Goal: Information Seeking & Learning: Learn about a topic

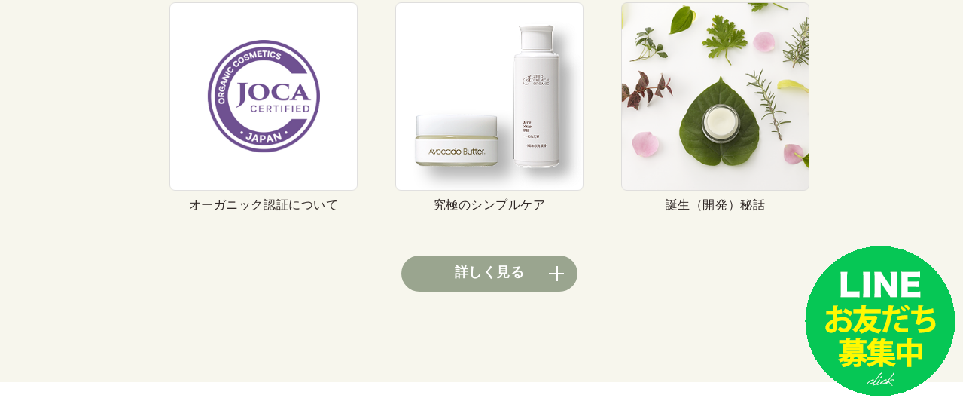
scroll to position [5799, 0]
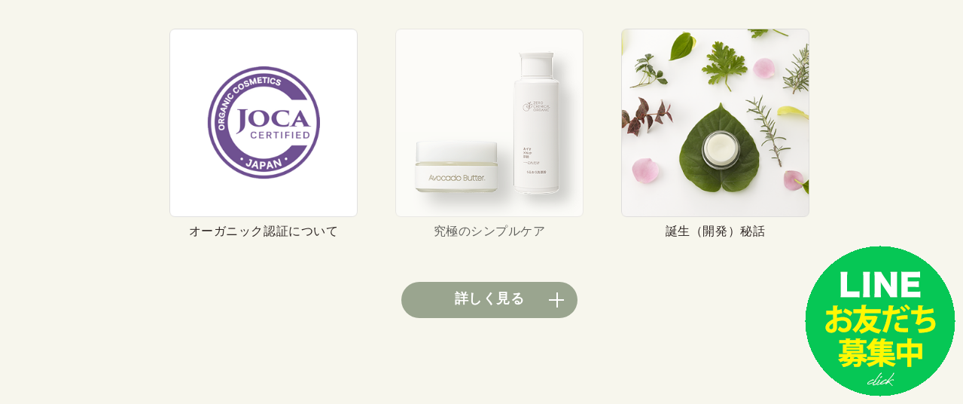
click at [514, 144] on img at bounding box center [489, 123] width 188 height 188
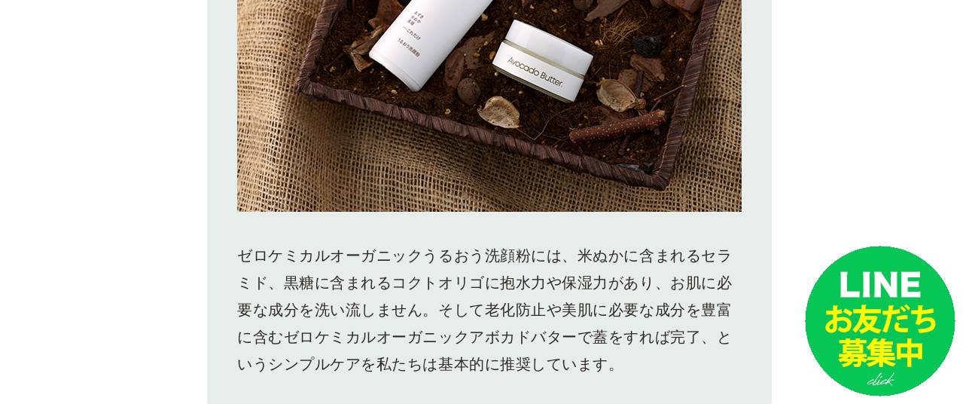
scroll to position [3012, 0]
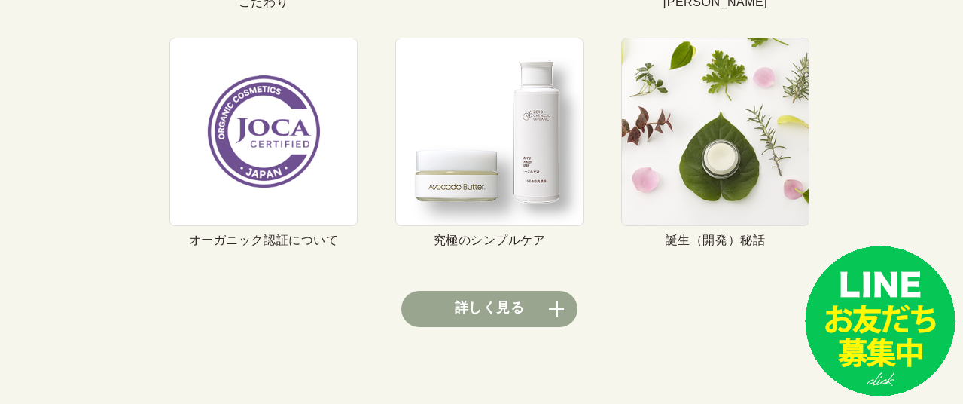
scroll to position [5799, 0]
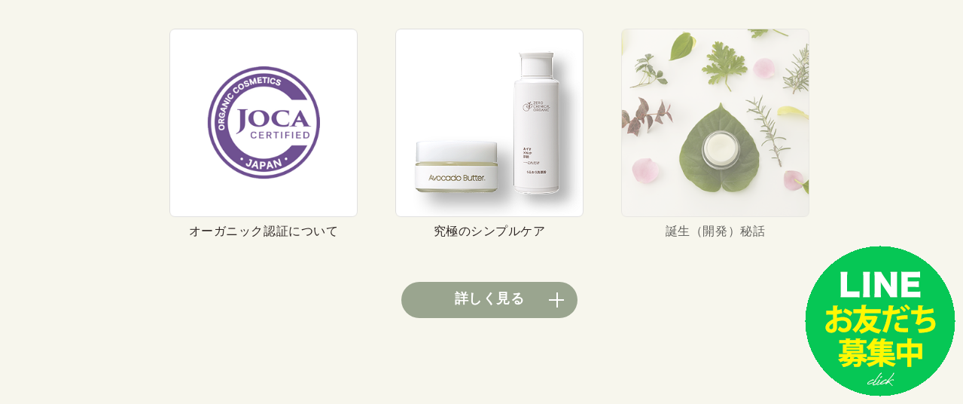
click at [733, 170] on img at bounding box center [715, 123] width 188 height 188
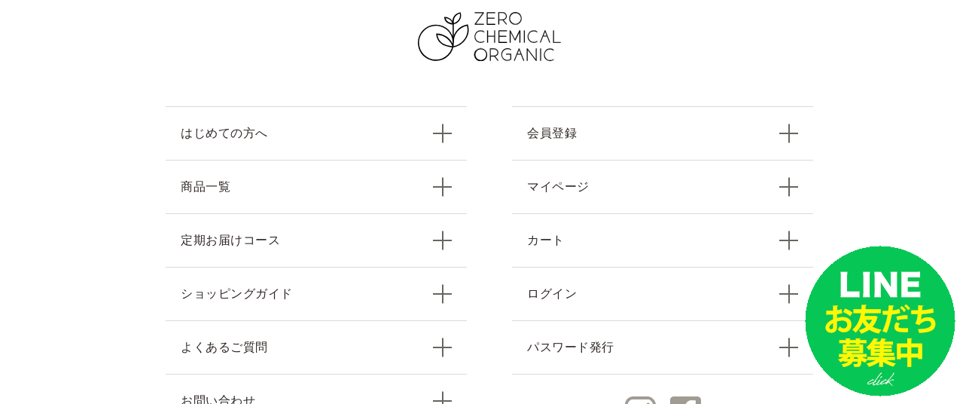
scroll to position [5892, 0]
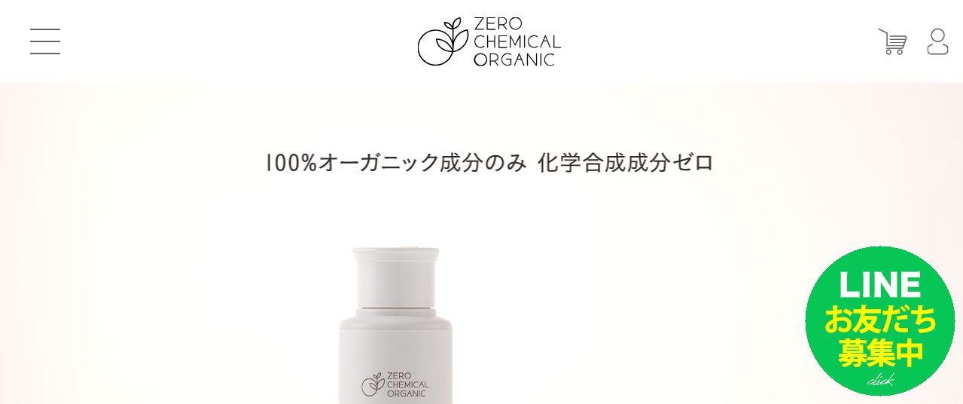
scroll to position [5291, 0]
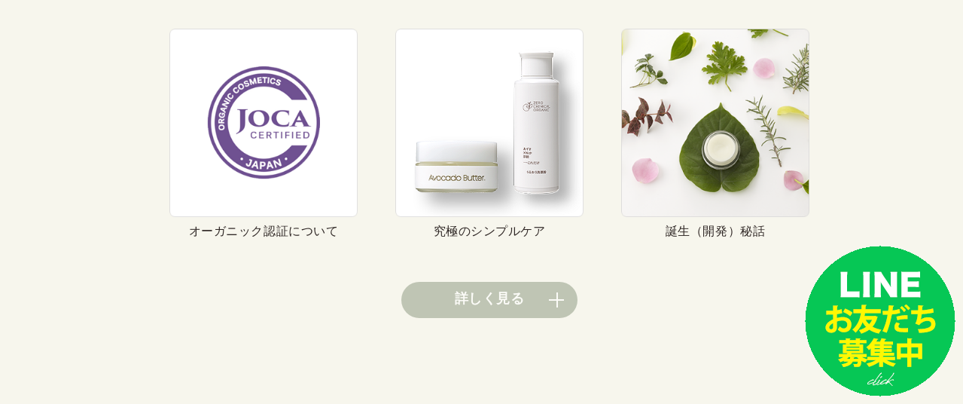
drag, startPoint x: 0, startPoint y: 0, endPoint x: 503, endPoint y: 282, distance: 576.9
click at [503, 282] on link "詳しく見る" at bounding box center [489, 300] width 176 height 36
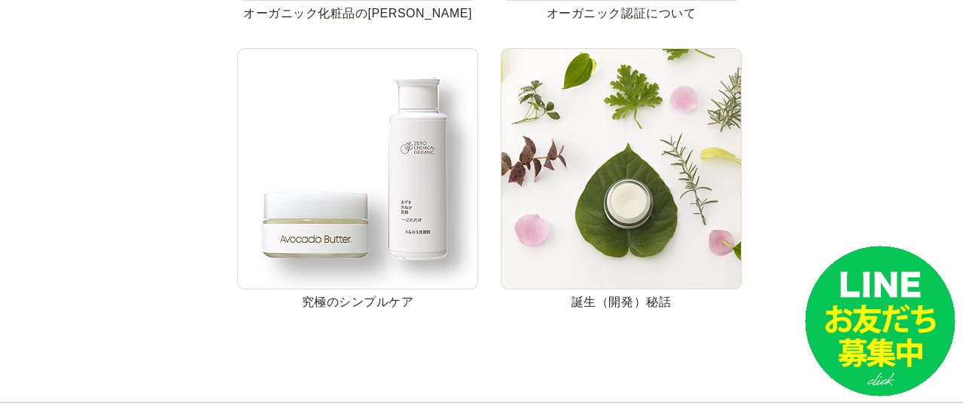
scroll to position [753, 0]
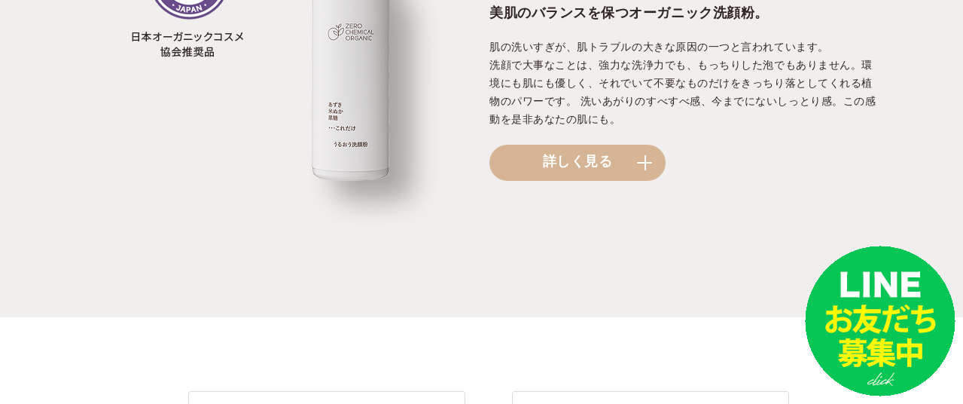
scroll to position [1712, 0]
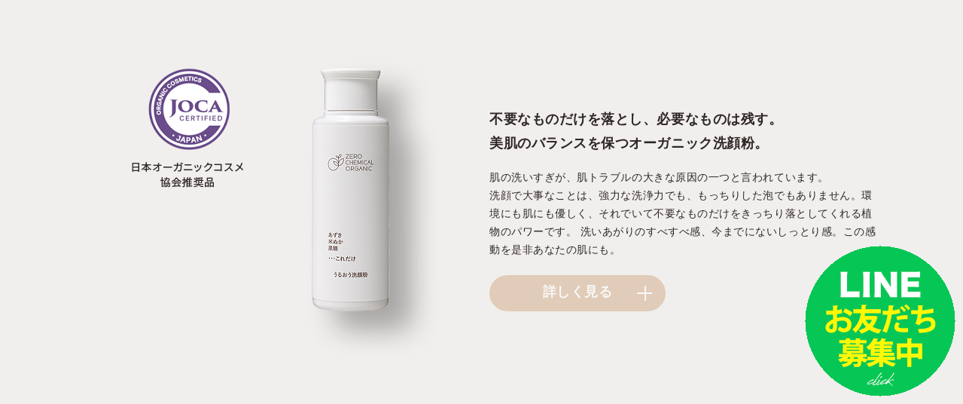
click at [651, 292] on link "詳しく見る" at bounding box center [578, 293] width 176 height 36
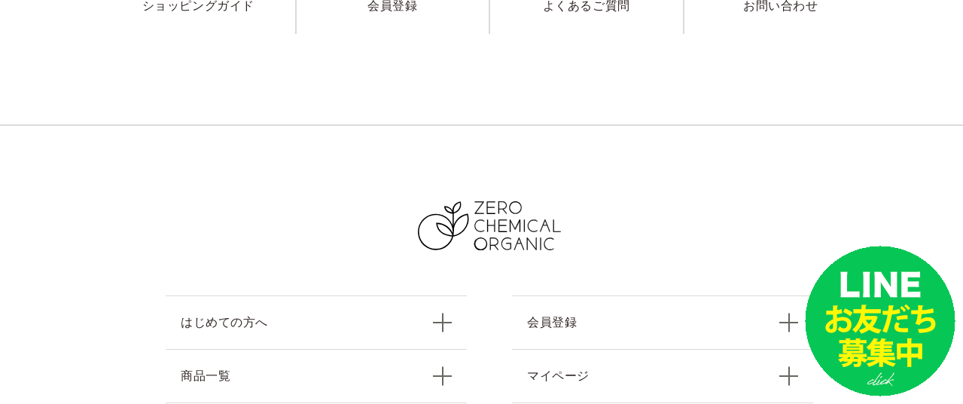
scroll to position [15966, 0]
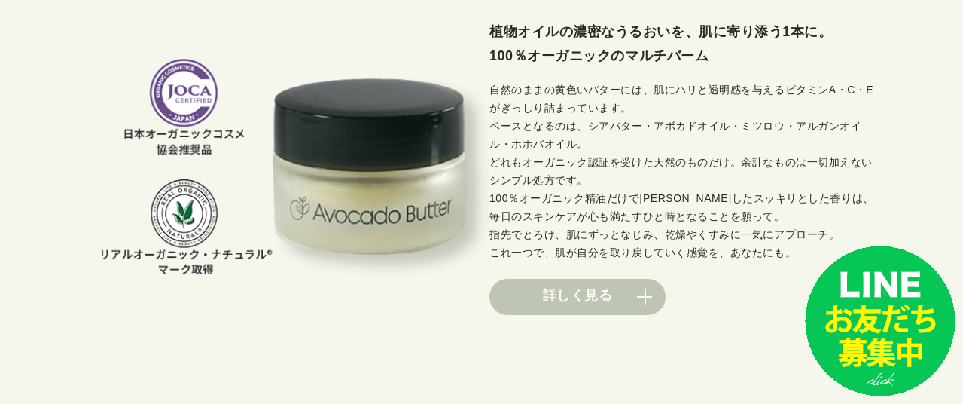
click at [593, 298] on link "詳しく見る" at bounding box center [578, 297] width 176 height 36
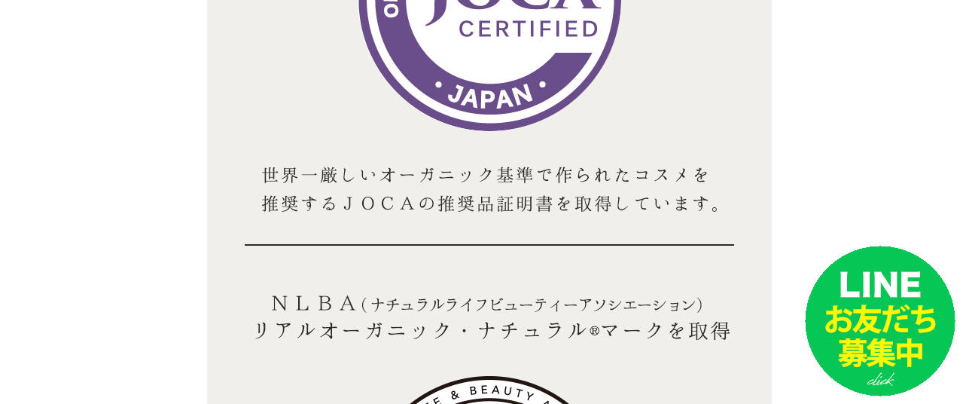
scroll to position [7908, 0]
